Goal: Find specific page/section: Find specific page/section

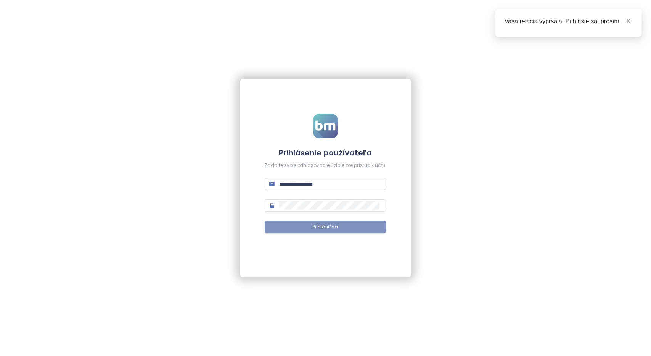
type input "**********"
click at [352, 226] on button "Prihlásiť sa" at bounding box center [326, 227] width 122 height 12
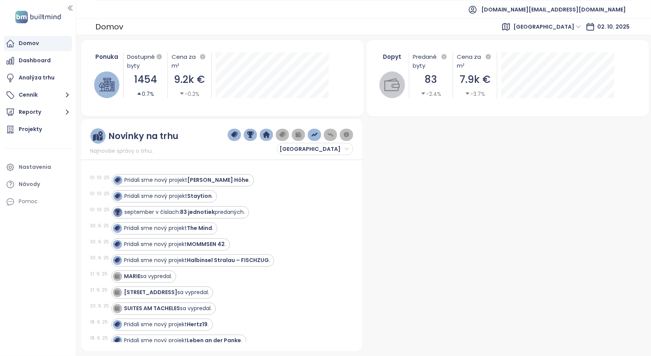
click at [567, 28] on span "[GEOGRAPHIC_DATA]" at bounding box center [548, 26] width 68 height 11
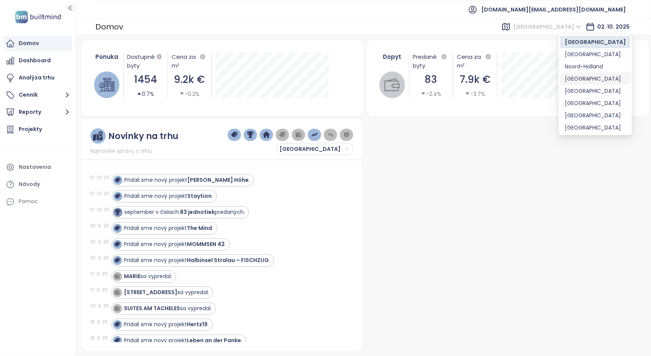
click at [575, 81] on div "[GEOGRAPHIC_DATA]" at bounding box center [595, 78] width 61 height 8
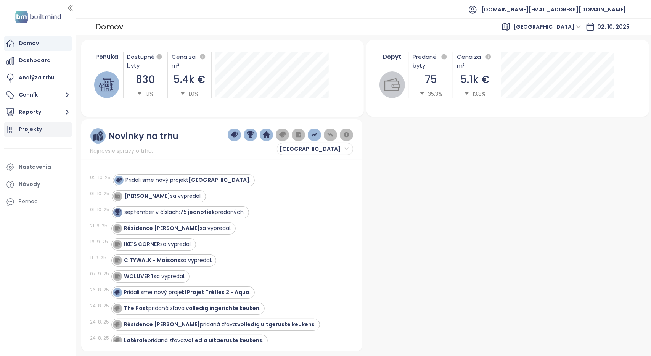
click at [33, 130] on div "Projekty" at bounding box center [30, 129] width 23 height 10
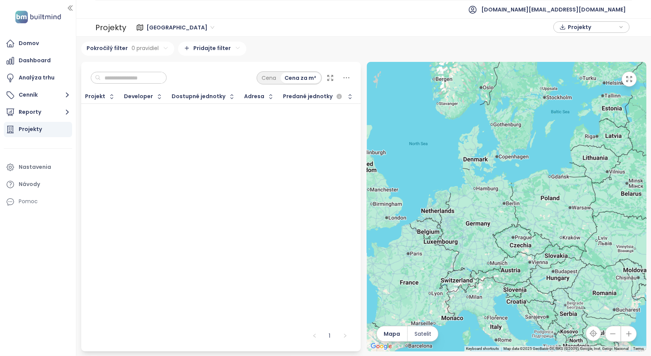
click at [122, 81] on input "text" at bounding box center [132, 77] width 62 height 11
click at [153, 23] on span "[GEOGRAPHIC_DATA]" at bounding box center [181, 27] width 68 height 11
type input "*"
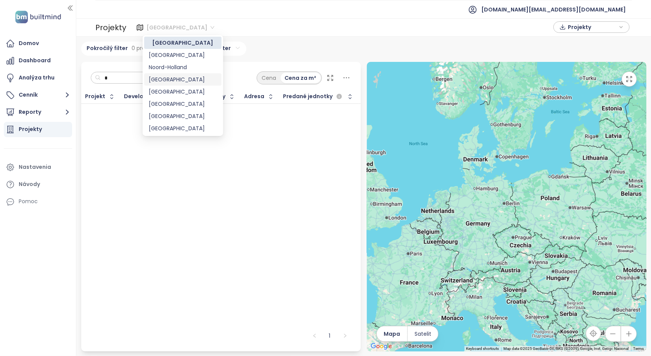
click at [166, 80] on div "[GEOGRAPHIC_DATA]" at bounding box center [183, 79] width 68 height 8
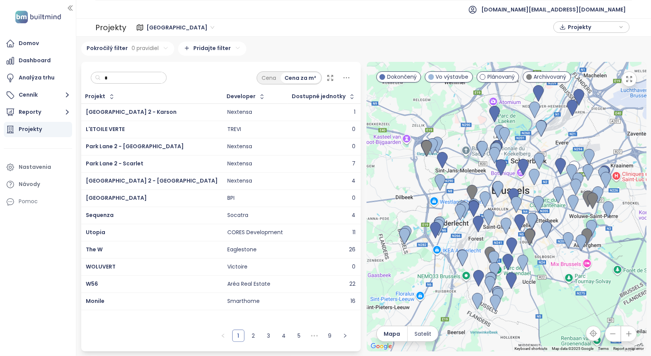
click at [142, 79] on input "*" at bounding box center [132, 77] width 62 height 11
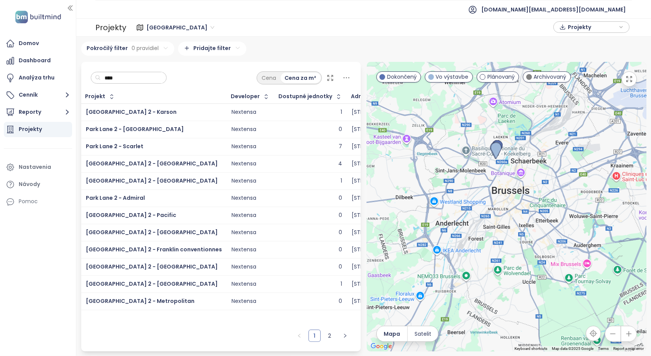
type input "****"
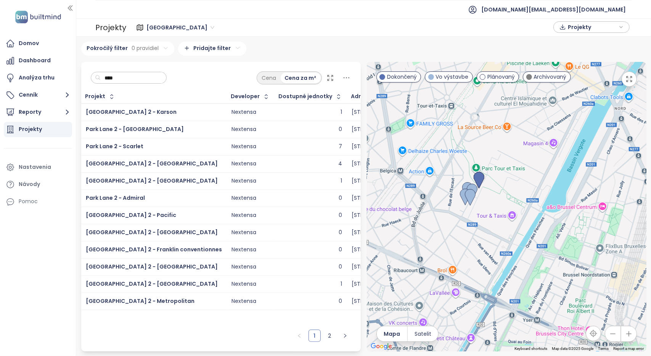
click at [166, 162] on div "[GEOGRAPHIC_DATA] 2 - [GEOGRAPHIC_DATA]" at bounding box center [154, 163] width 136 height 9
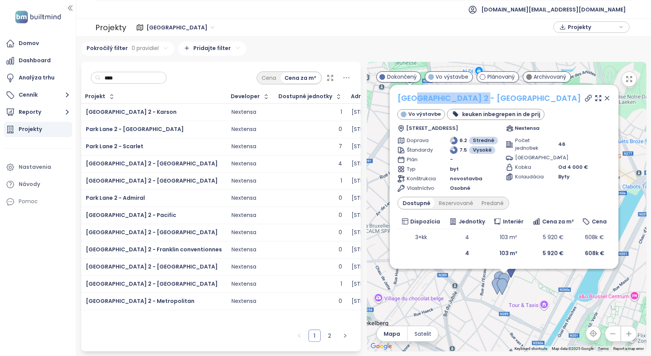
drag, startPoint x: 492, startPoint y: 100, endPoint x: 415, endPoint y: 102, distance: 77.1
click at [415, 102] on div "[GEOGRAPHIC_DATA] 2 - [GEOGRAPHIC_DATA]" at bounding box center [505, 97] width 214 height 11
click at [489, 98] on div "[GEOGRAPHIC_DATA] 2 - [GEOGRAPHIC_DATA]" at bounding box center [505, 97] width 214 height 11
drag, startPoint x: 489, startPoint y: 98, endPoint x: 403, endPoint y: 97, distance: 86.2
click at [403, 97] on div "[GEOGRAPHIC_DATA] 2 - [GEOGRAPHIC_DATA]" at bounding box center [505, 97] width 214 height 11
